Goal: Task Accomplishment & Management: Use online tool/utility

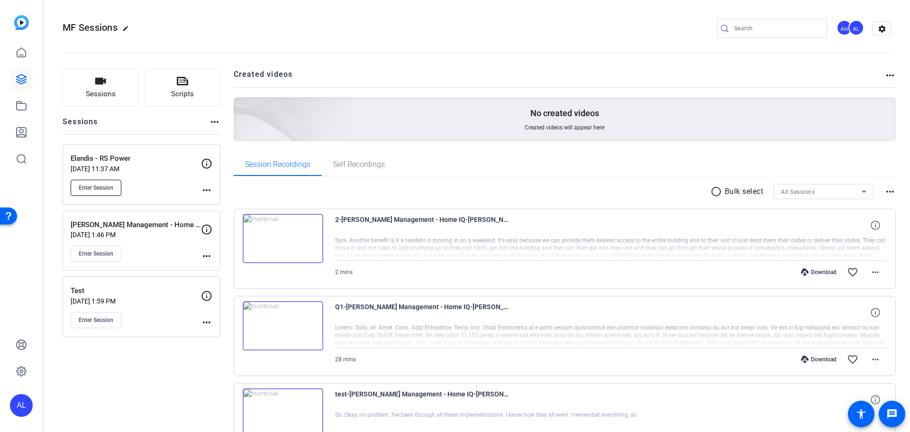
click at [92, 183] on button "Enter Session" at bounding box center [96, 188] width 51 height 16
click at [106, 190] on span "Enter Session" at bounding box center [96, 188] width 35 height 8
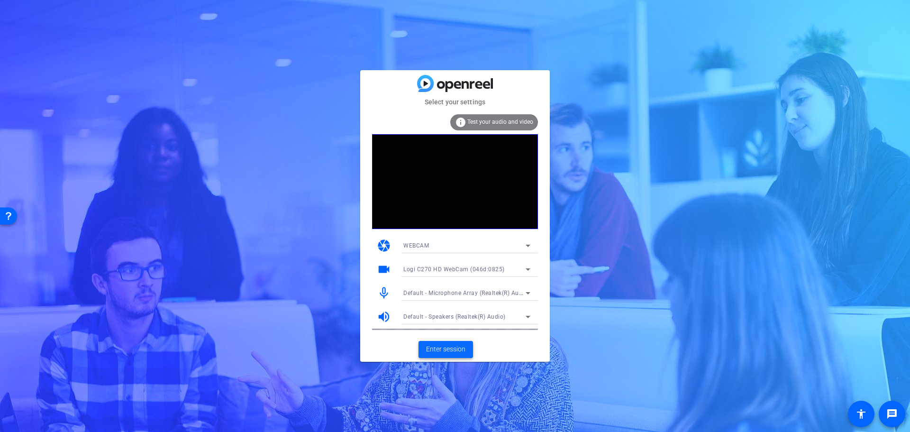
click at [425, 350] on span at bounding box center [446, 349] width 55 height 23
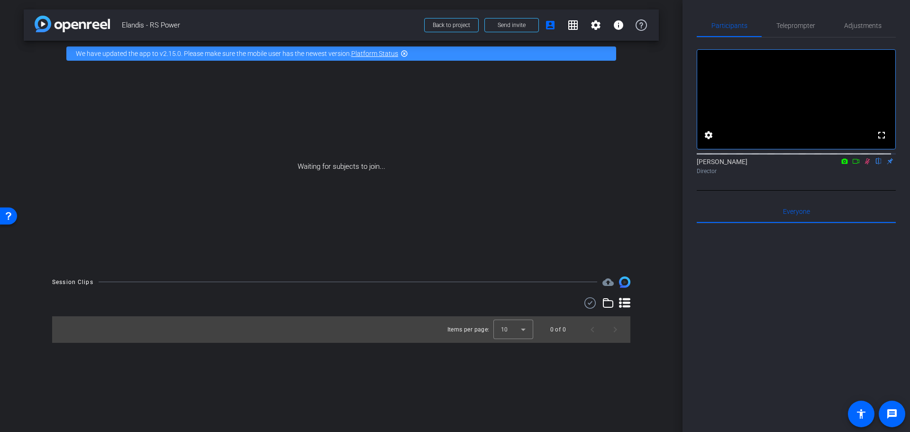
click at [386, 54] on link "Platform Status" at bounding box center [374, 54] width 47 height 8
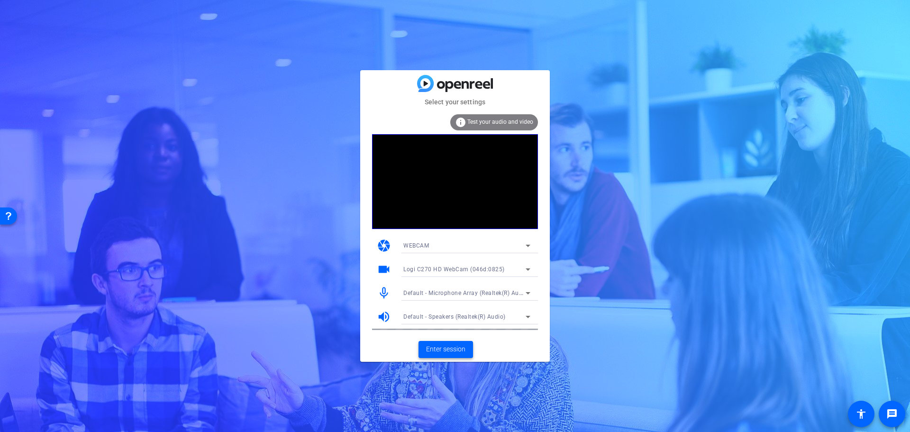
click at [440, 348] on span "Enter session" at bounding box center [445, 349] width 39 height 10
